Goal: Transaction & Acquisition: Book appointment/travel/reservation

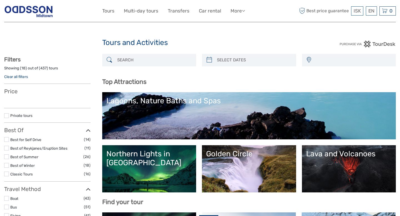
select select
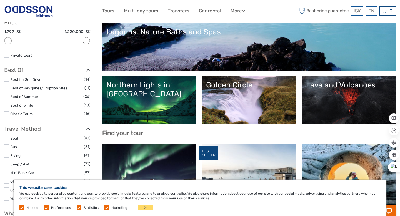
scroll to position [67, 0]
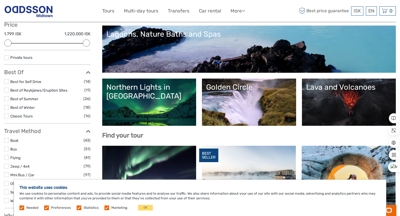
click at [262, 97] on link "Golden Circle" at bounding box center [249, 102] width 86 height 39
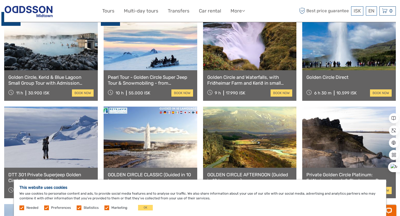
scroll to position [311, 0]
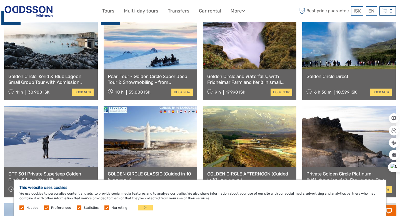
click at [271, 52] on link at bounding box center [250, 38] width 94 height 61
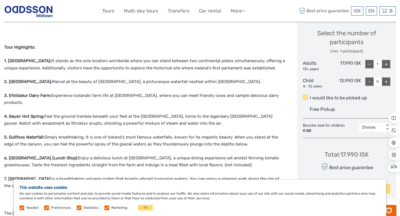
scroll to position [244, 0]
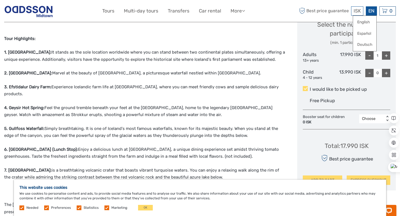
click at [371, 11] on div "EN English Español Deutsch" at bounding box center [371, 10] width 11 height 9
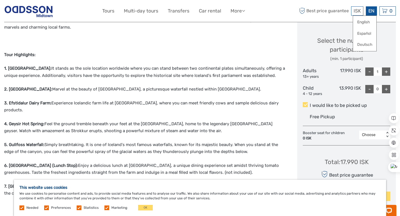
scroll to position [222, 0]
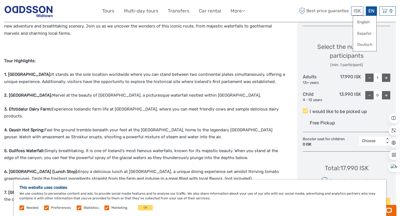
click at [385, 77] on div "+" at bounding box center [386, 78] width 8 height 8
type input "4"
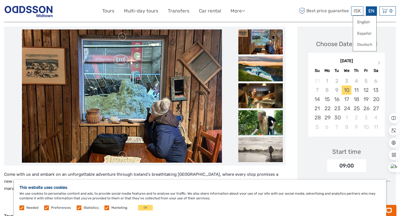
scroll to position [67, 0]
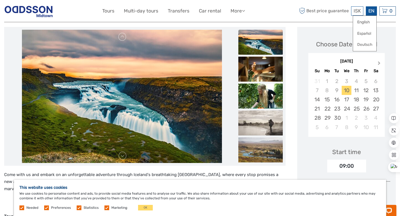
click at [379, 61] on button "Next Month" at bounding box center [379, 64] width 9 height 9
click at [346, 101] on div "15" at bounding box center [347, 99] width 10 height 9
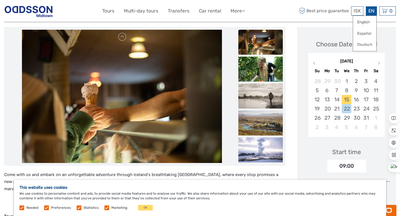
click at [308, 144] on div "Start time 09:00" at bounding box center [346, 156] width 87 height 32
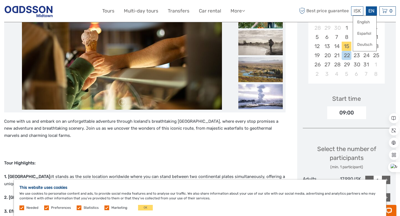
scroll to position [122, 0]
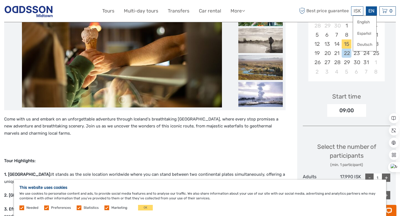
click at [344, 111] on div "09:00" at bounding box center [346, 110] width 39 height 13
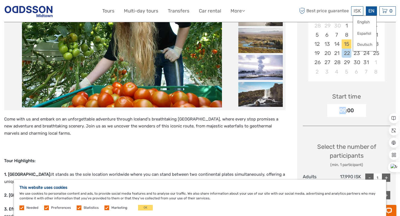
drag, startPoint x: 346, startPoint y: 110, endPoint x: 337, endPoint y: 110, distance: 8.9
click at [337, 110] on div "09:00" at bounding box center [346, 110] width 39 height 13
click at [364, 104] on div "09:00" at bounding box center [346, 110] width 39 height 13
drag, startPoint x: 344, startPoint y: 111, endPoint x: 337, endPoint y: 110, distance: 6.4
click at [337, 110] on div "09:00" at bounding box center [346, 110] width 39 height 13
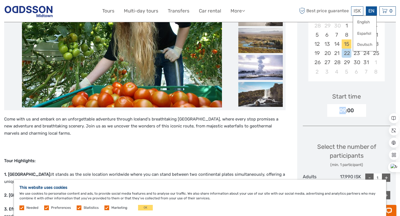
drag, startPoint x: 345, startPoint y: 110, endPoint x: 336, endPoint y: 110, distance: 8.6
click at [336, 110] on div "09:00" at bounding box center [346, 110] width 39 height 13
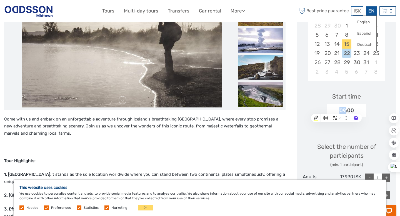
click at [379, 101] on div "Start time 09:00" at bounding box center [346, 101] width 87 height 32
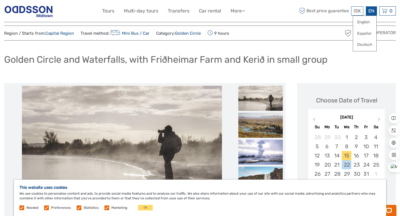
scroll to position [0, 0]
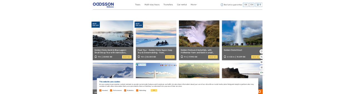
scroll to position [256, 0]
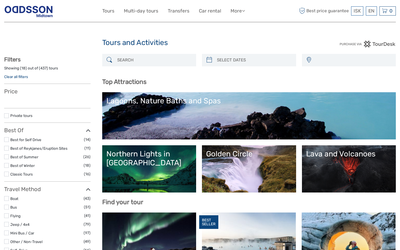
select select
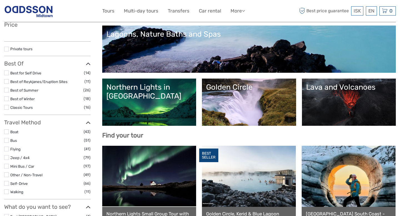
scroll to position [67, 0]
select select
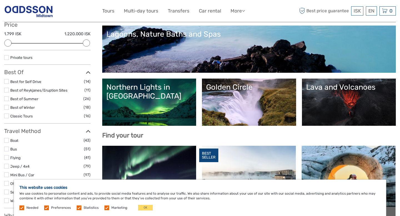
scroll to position [0, 0]
click at [144, 207] on button "OK" at bounding box center [145, 208] width 15 height 6
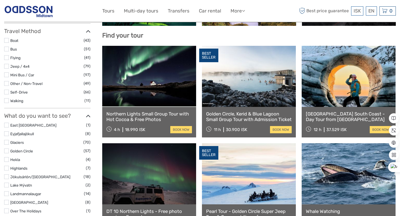
scroll to position [178, 0]
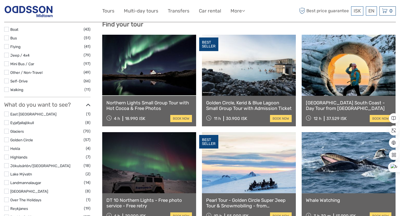
click at [354, 177] on link at bounding box center [349, 162] width 94 height 61
click at [378, 214] on link "book now" at bounding box center [381, 215] width 22 height 7
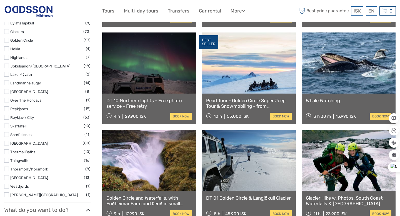
scroll to position [280, 0]
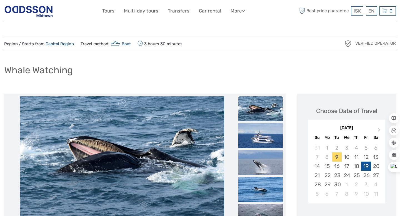
click at [365, 167] on div "19" at bounding box center [366, 166] width 10 height 9
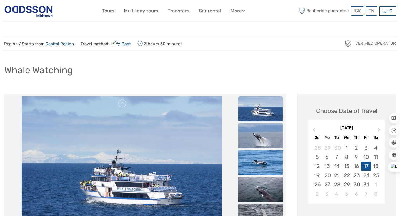
click at [366, 167] on div "17" at bounding box center [366, 166] width 10 height 9
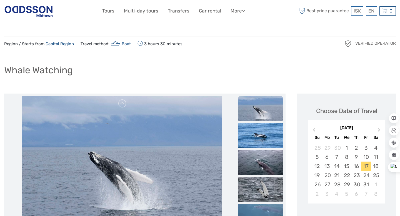
click at [207, 66] on div "Whale Watching" at bounding box center [200, 72] width 392 height 20
click at [164, 139] on img at bounding box center [122, 162] width 201 height 133
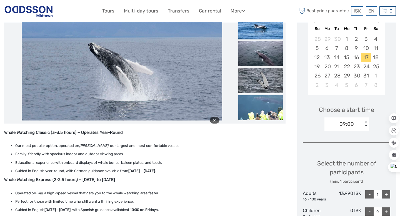
scroll to position [111, 0]
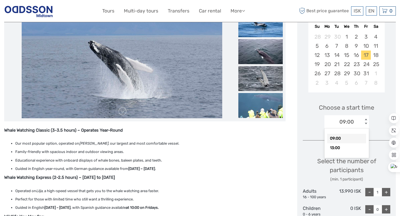
click at [365, 123] on div "< >" at bounding box center [365, 122] width 5 height 6
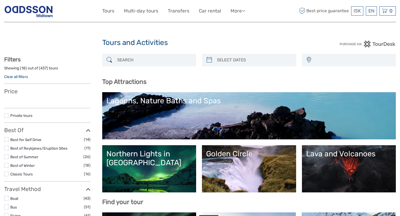
select select
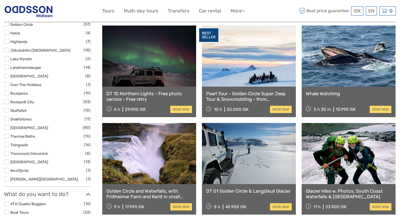
select select
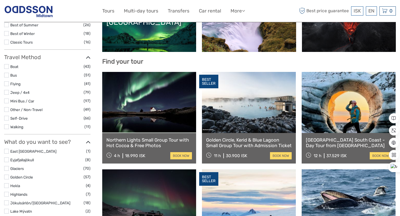
scroll to position [140, 0]
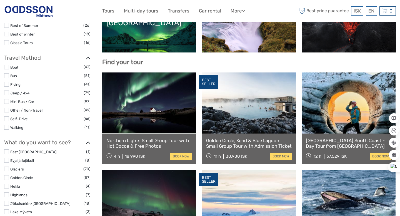
click at [165, 119] on link at bounding box center [149, 102] width 94 height 61
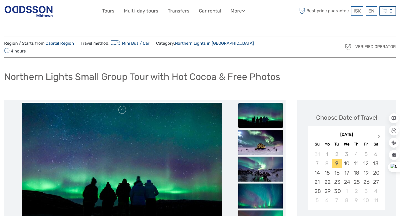
click at [379, 134] on span "Next Month" at bounding box center [379, 138] width 0 height 8
click at [336, 168] on div "14" at bounding box center [337, 172] width 10 height 9
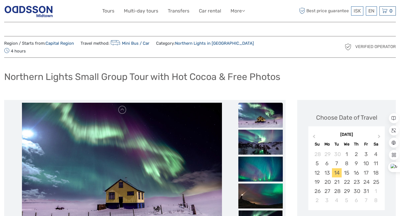
click at [170, 120] on img at bounding box center [122, 169] width 200 height 133
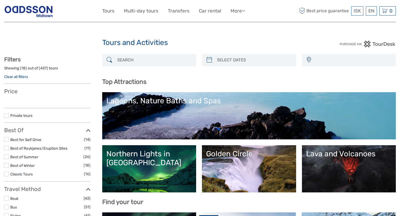
select select
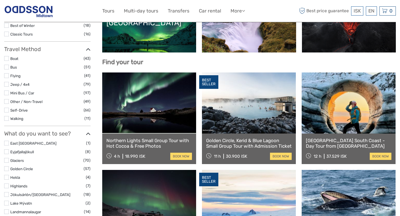
select select
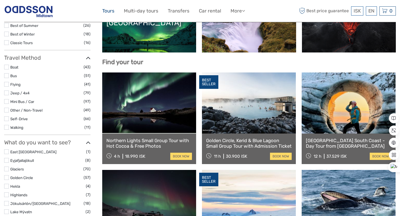
click at [107, 11] on link "Tours" at bounding box center [108, 11] width 12 height 8
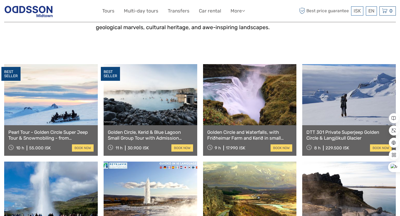
scroll to position [256, 0]
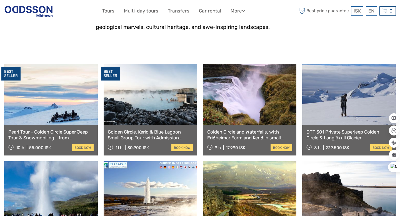
click at [262, 129] on link "Golden Circle and Waterfalls, with Friðheimar Farm and Kerið in small group" at bounding box center [249, 134] width 85 height 11
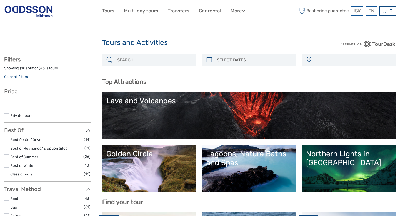
select select
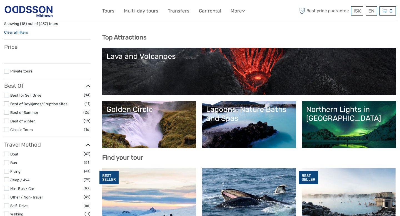
select select
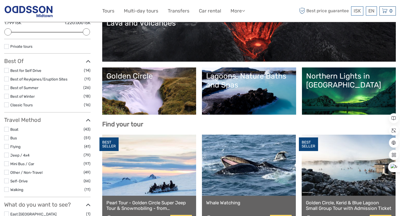
scroll to position [67, 0]
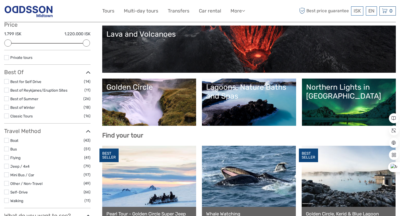
click at [348, 115] on link "Northern Lights in Iceland" at bounding box center [349, 102] width 86 height 39
click at [348, 97] on div "Northern Lights in Iceland" at bounding box center [349, 92] width 86 height 18
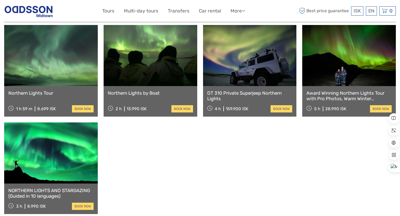
scroll to position [311, 0]
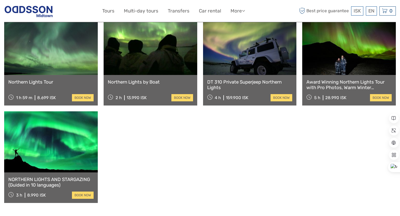
click at [40, 149] on link at bounding box center [51, 141] width 94 height 61
click at [77, 192] on link "book now" at bounding box center [83, 195] width 22 height 7
click at [38, 154] on link at bounding box center [51, 141] width 94 height 61
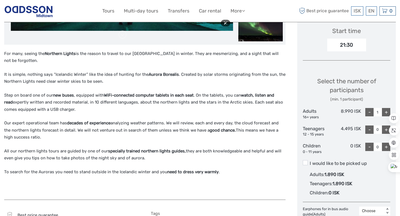
scroll to position [189, 0]
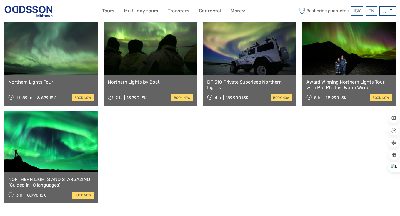
click at [58, 58] on link at bounding box center [51, 44] width 94 height 61
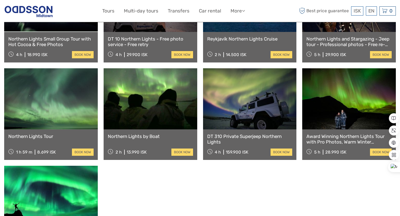
scroll to position [256, 0]
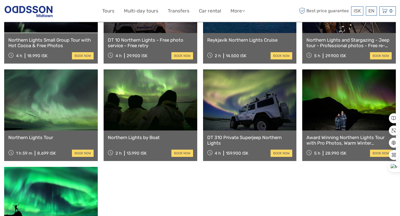
click at [82, 186] on link at bounding box center [51, 197] width 94 height 61
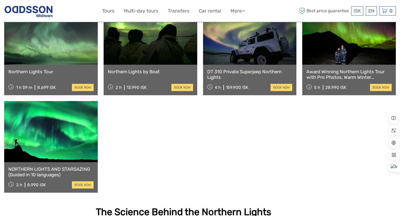
scroll to position [322, 0]
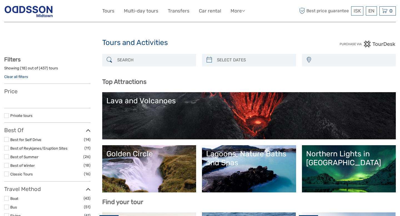
select select
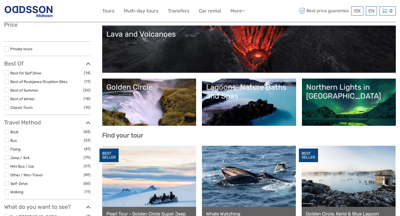
scroll to position [67, 0]
select select
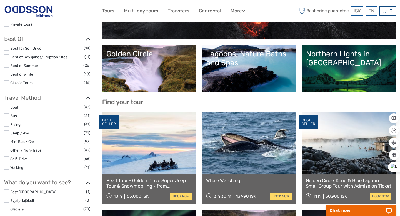
scroll to position [111, 0]
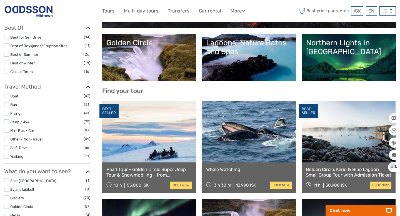
click at [248, 67] on link "Lagoons, Nature Baths and Spas" at bounding box center [249, 57] width 86 height 39
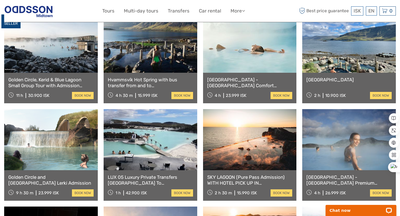
scroll to position [244, 0]
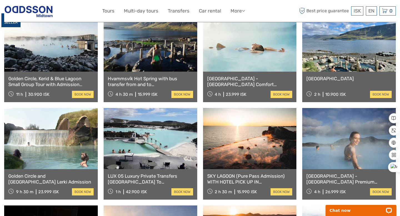
click at [342, 62] on link at bounding box center [349, 41] width 94 height 61
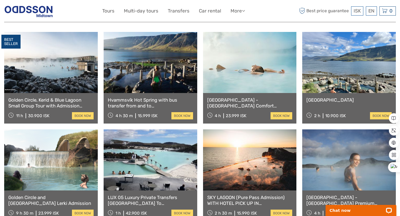
scroll to position [222, 0]
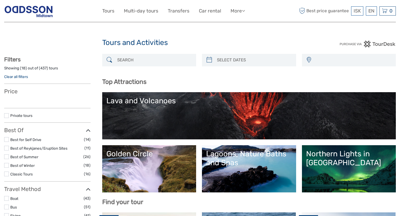
select select
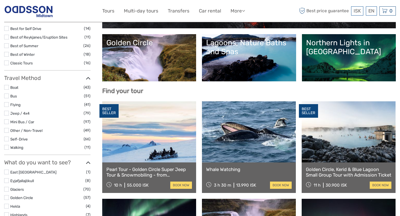
select select
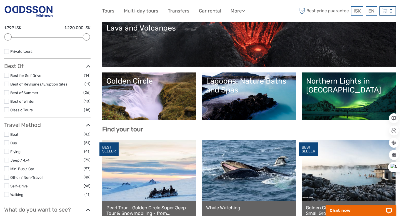
scroll to position [67, 0]
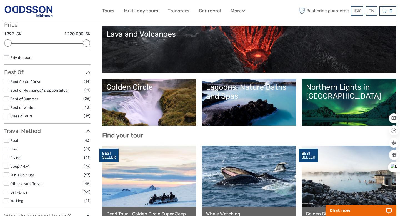
click at [317, 112] on link "Northern Lights in Iceland" at bounding box center [349, 102] width 86 height 39
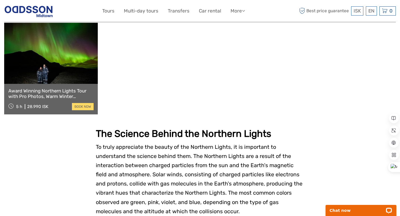
scroll to position [400, 0]
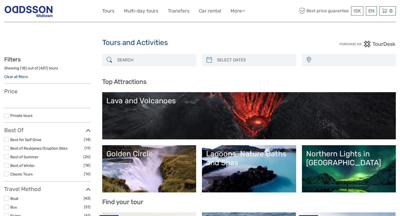
select select
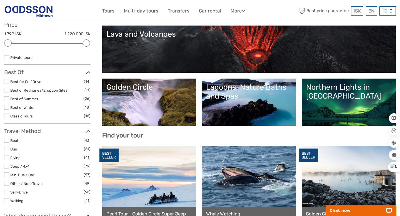
click at [264, 182] on link at bounding box center [249, 176] width 94 height 61
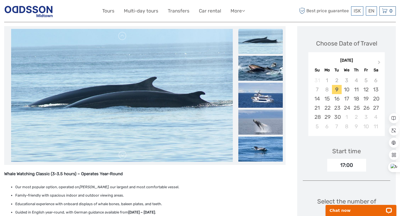
scroll to position [67, 0]
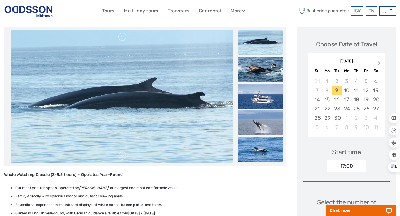
click at [379, 62] on span "Next Month" at bounding box center [379, 64] width 0 height 8
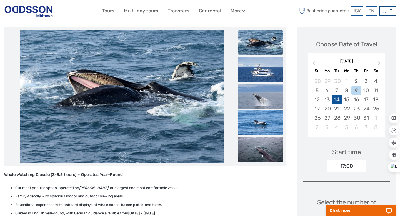
click at [336, 102] on div "14" at bounding box center [337, 99] width 10 height 9
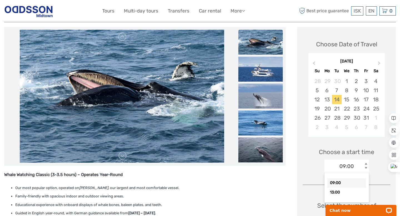
click at [366, 168] on div "< >" at bounding box center [365, 166] width 5 height 6
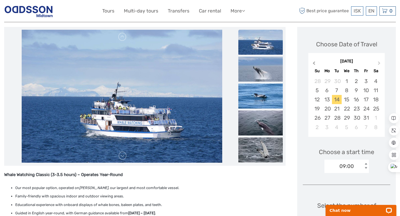
click at [314, 64] on span "Previous Month" at bounding box center [314, 64] width 0 height 8
click at [340, 101] on div "16" at bounding box center [337, 99] width 10 height 9
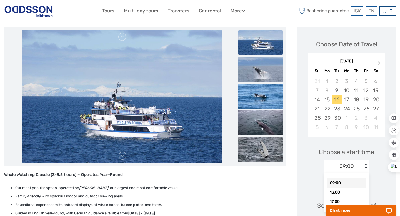
click at [367, 169] on div "< >" at bounding box center [365, 166] width 5 height 6
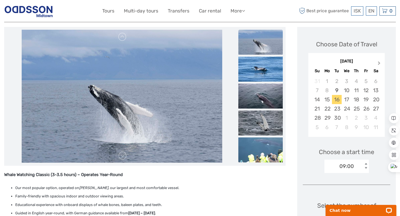
click at [379, 61] on span "Next Month" at bounding box center [379, 64] width 0 height 8
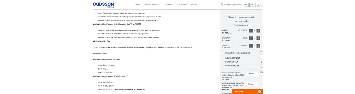
scroll to position [233, 0]
